Goal: Check status: Check status

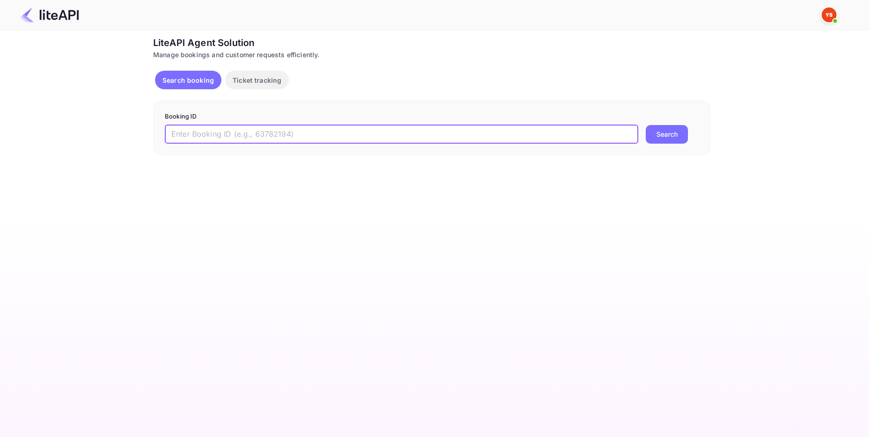
click at [289, 133] on input "text" at bounding box center [402, 134] width 474 height 19
paste input "9075393"
type input "9075393"
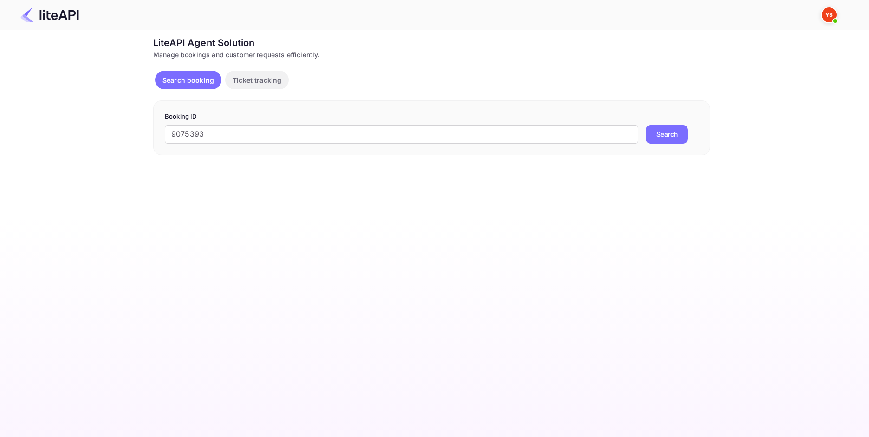
click at [670, 132] on button "Search" at bounding box center [667, 134] width 42 height 19
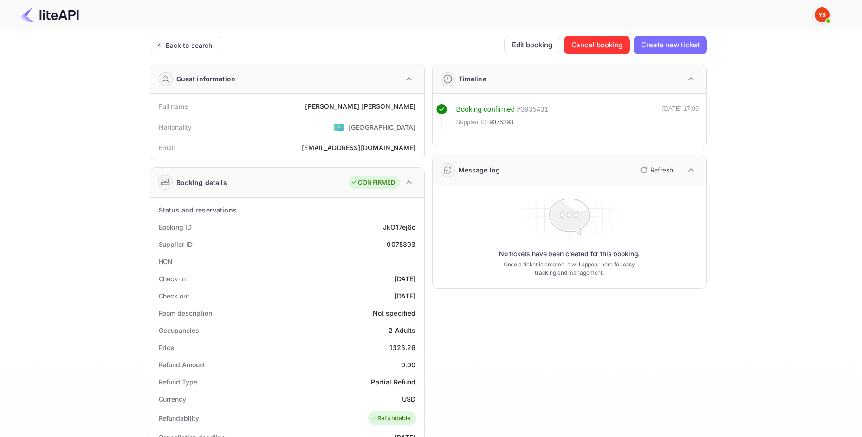
click at [397, 109] on div "[PERSON_NAME]" at bounding box center [360, 106] width 111 height 10
copy div "[PERSON_NAME]"
click at [397, 350] on div "1323.26" at bounding box center [403, 347] width 26 height 10
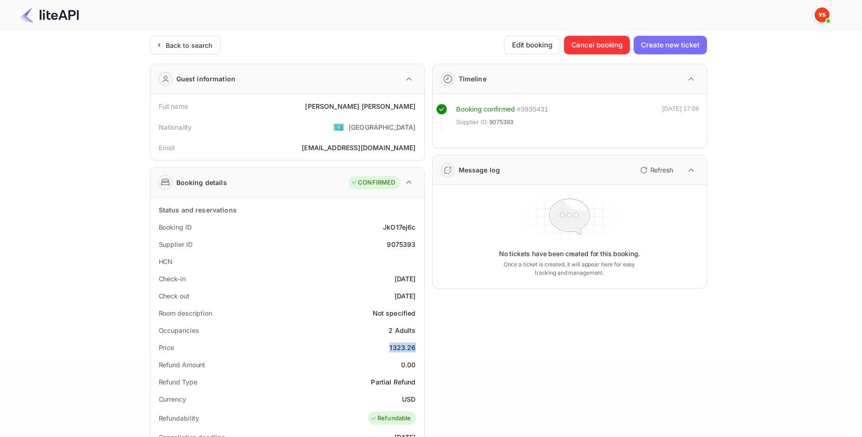
click at [397, 350] on div "1323.26" at bounding box center [403, 347] width 26 height 10
copy div "1323.26"
click at [409, 398] on div "USD" at bounding box center [408, 399] width 13 height 10
copy div "USD"
